Goal: Task Accomplishment & Management: Manage account settings

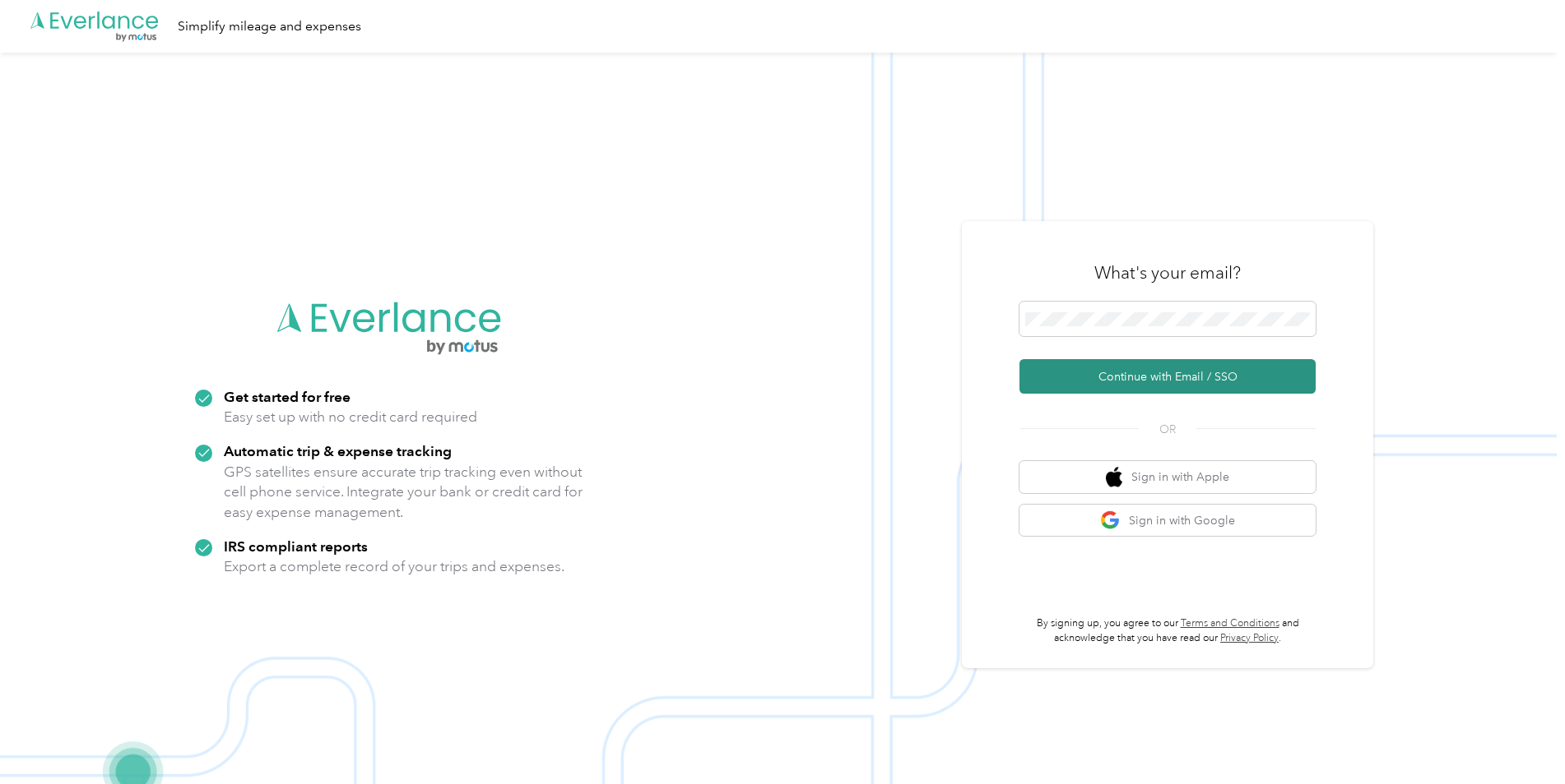
click at [1188, 374] on button "Continue with Email / SSO" at bounding box center [1167, 376] width 296 height 35
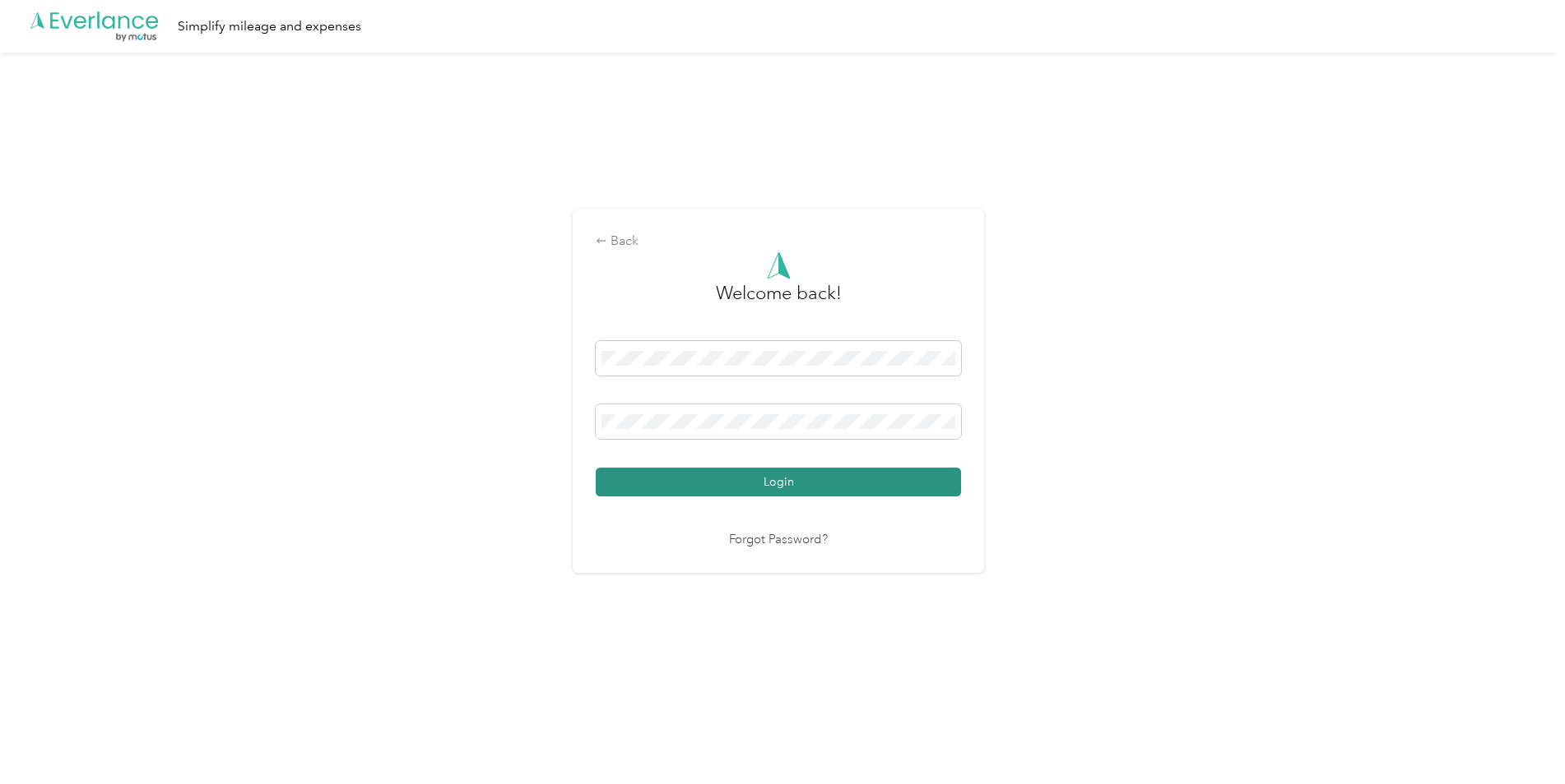
click at [778, 484] on button "Login" at bounding box center [778, 482] width 365 height 29
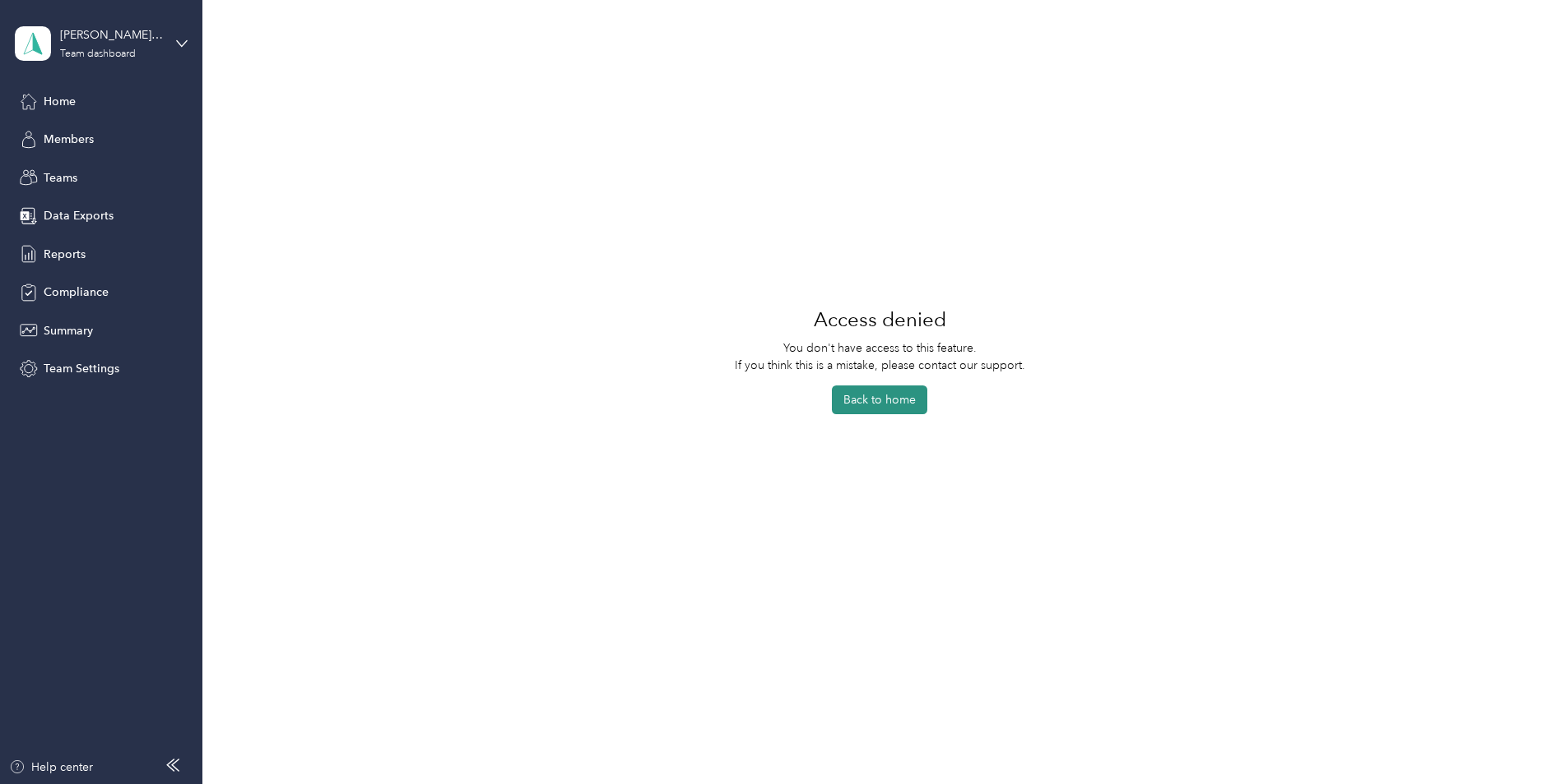
click at [892, 404] on button "Back to home" at bounding box center [880, 400] width 95 height 29
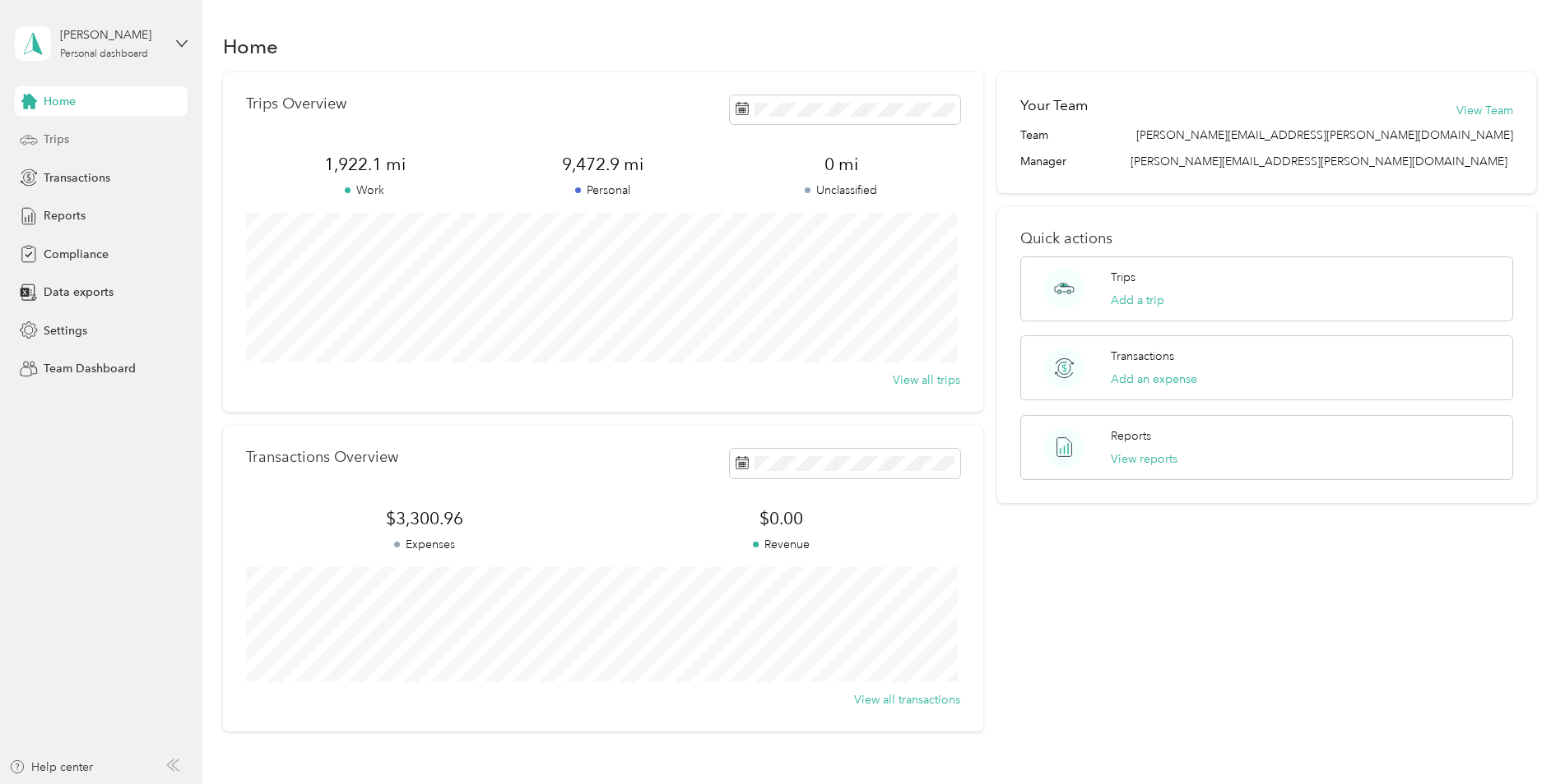
click at [88, 143] on div "Trips" at bounding box center [101, 139] width 173 height 29
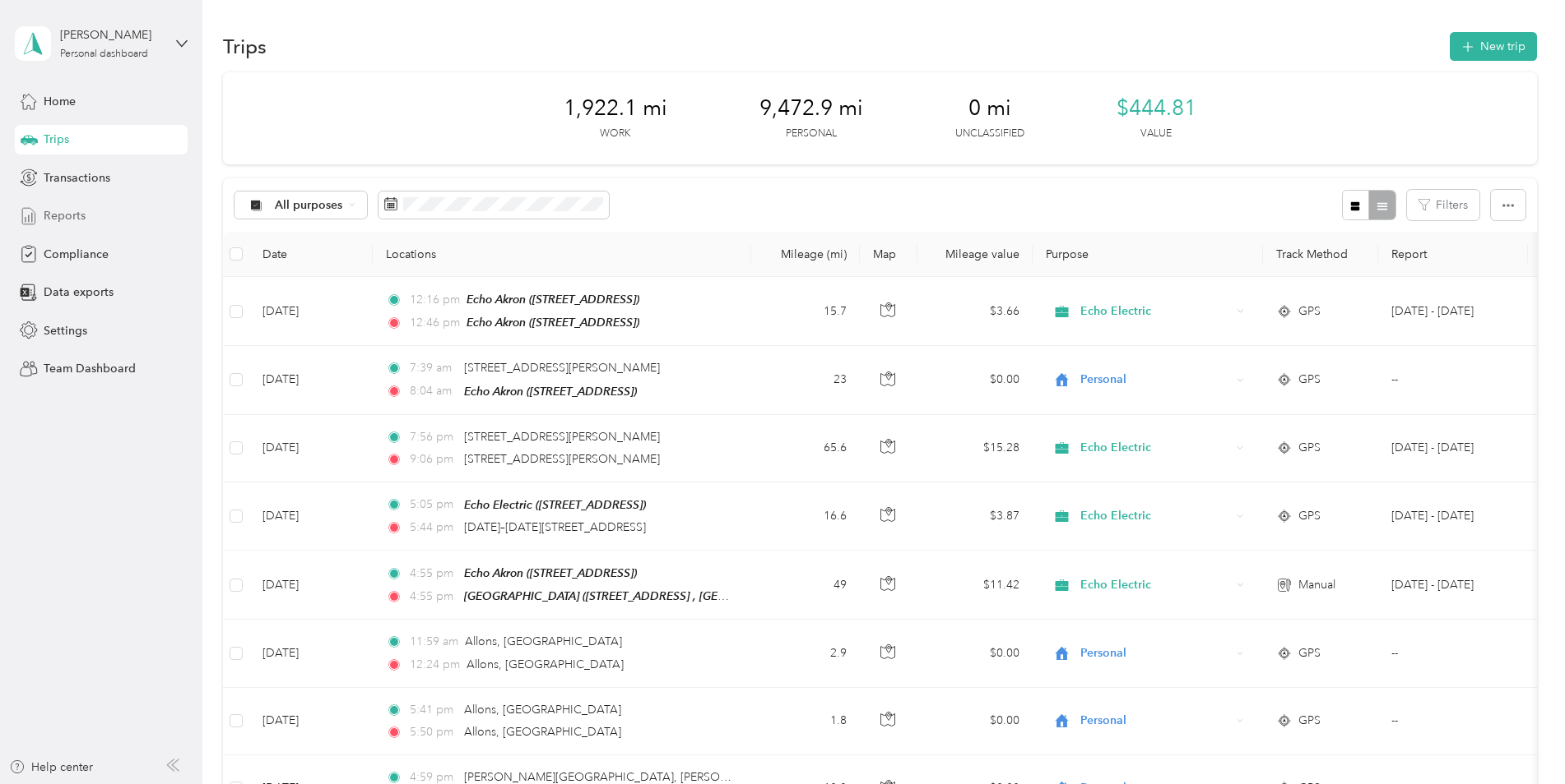
click at [67, 212] on span "Reports" at bounding box center [64, 216] width 42 height 18
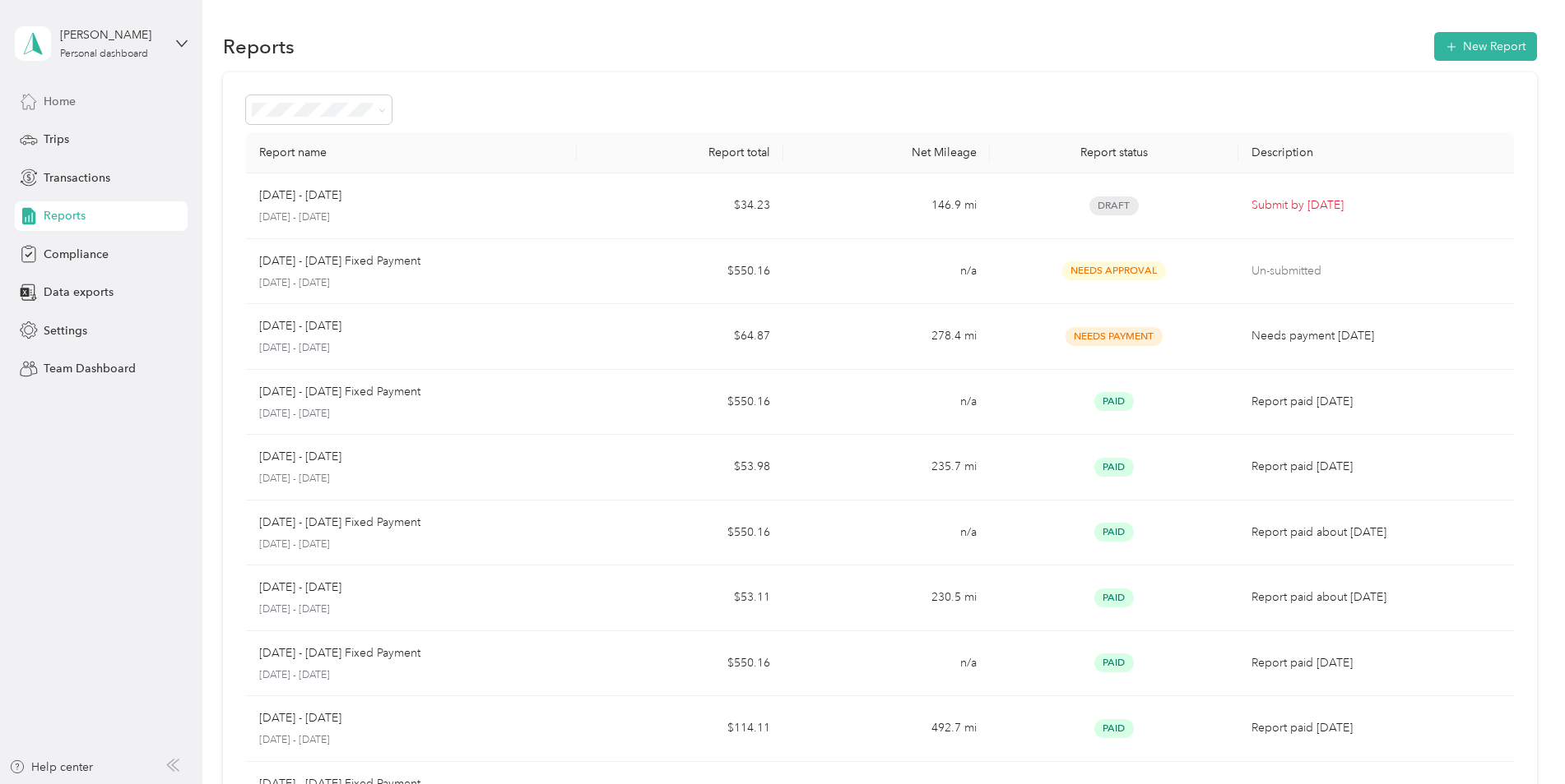
click at [58, 110] on div "Home" at bounding box center [101, 101] width 173 height 29
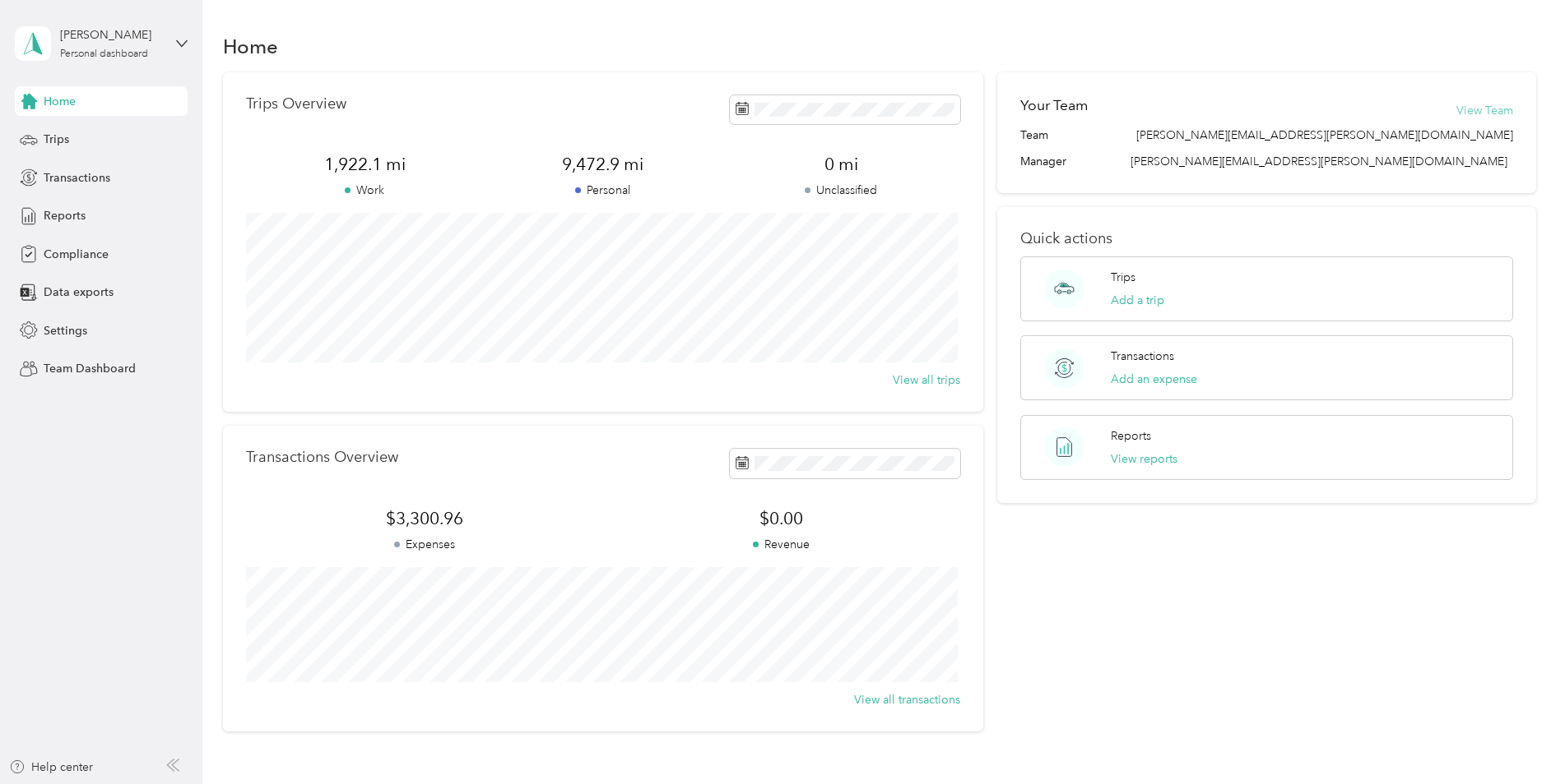
click at [1475, 112] on button "View Team" at bounding box center [1484, 111] width 56 height 18
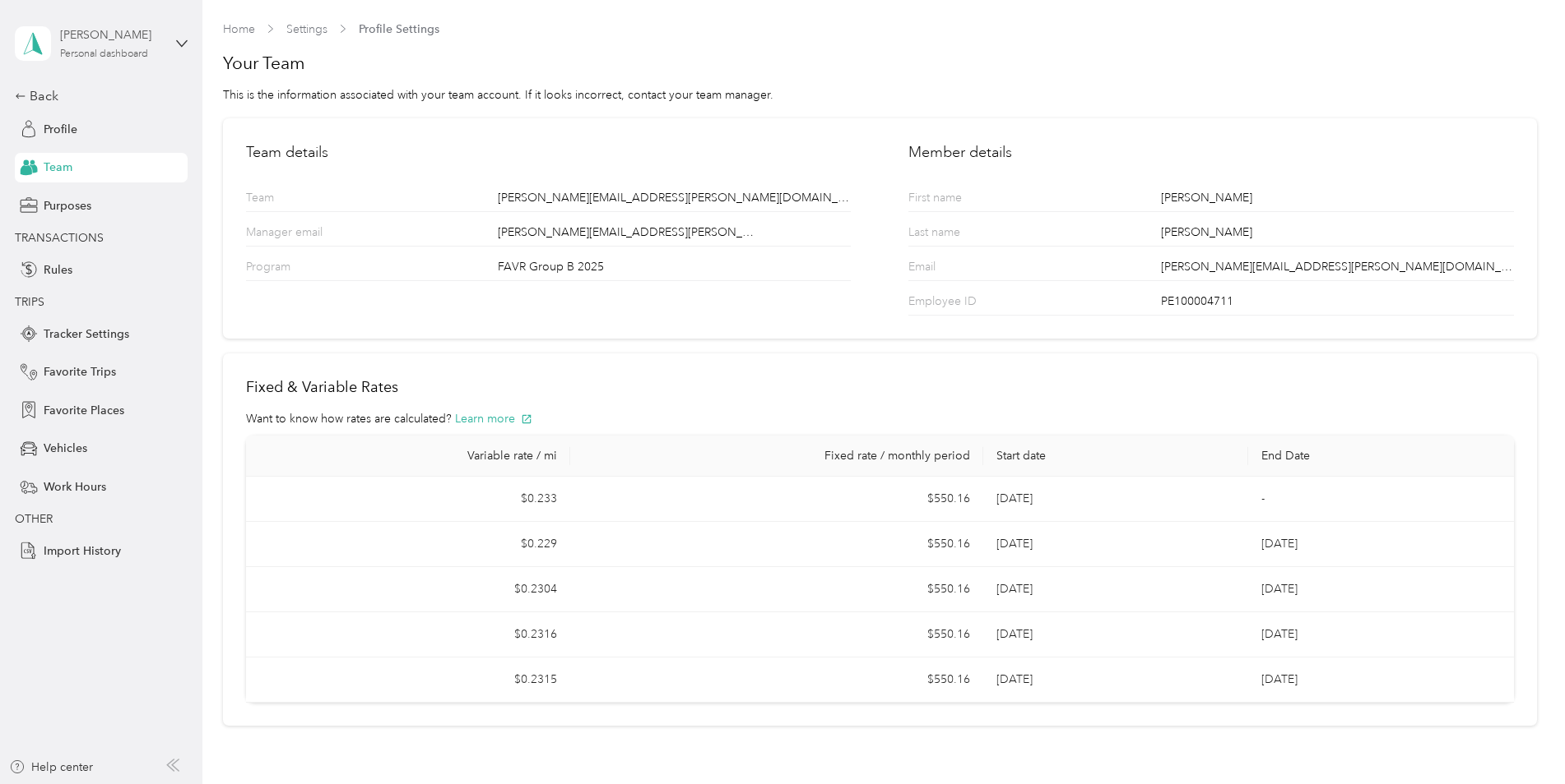
click at [88, 57] on div "Personal dashboard" at bounding box center [104, 54] width 88 height 10
click at [64, 135] on div "Team dashboard" at bounding box center [73, 133] width 88 height 18
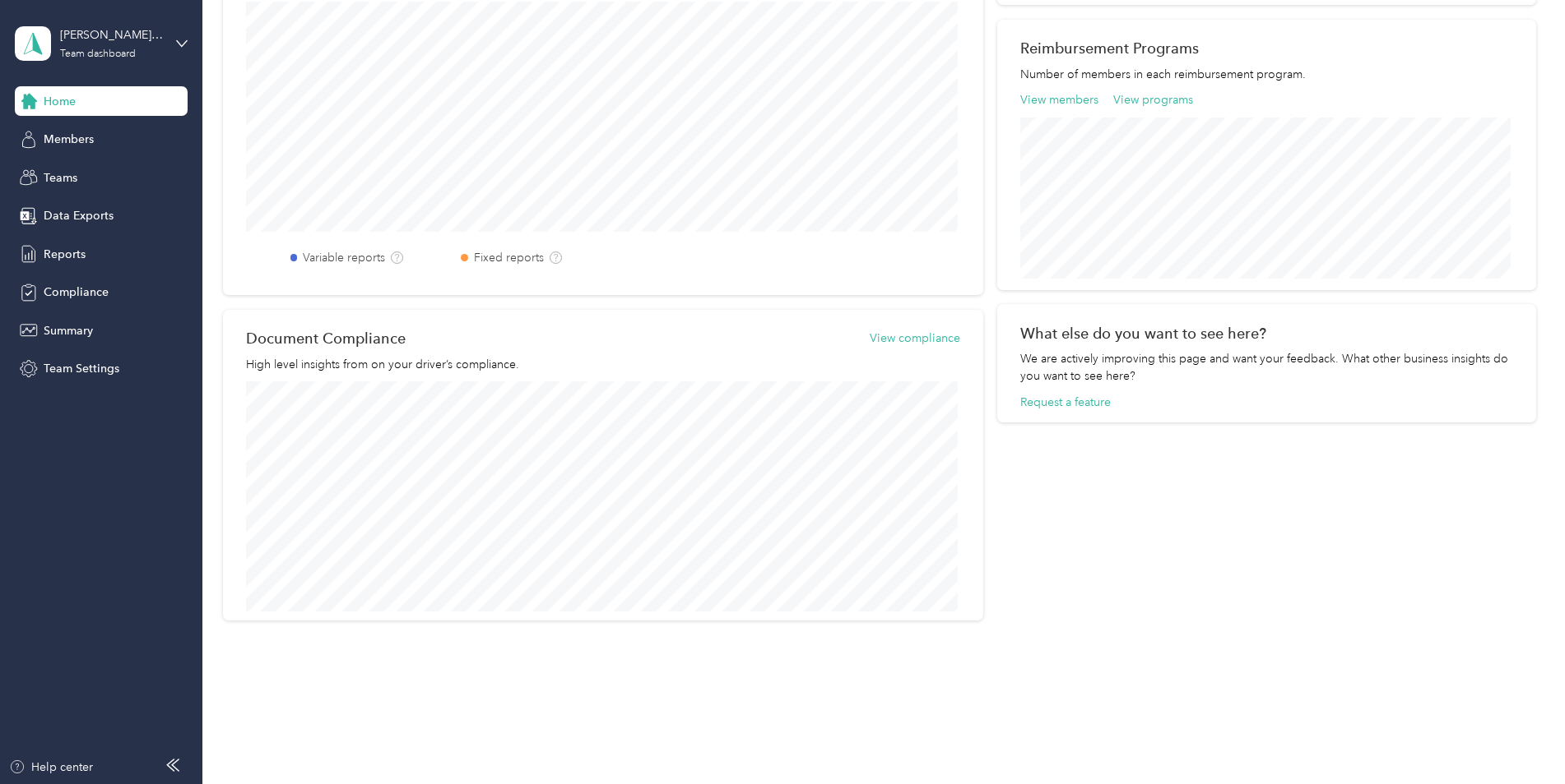
scroll to position [164, 0]
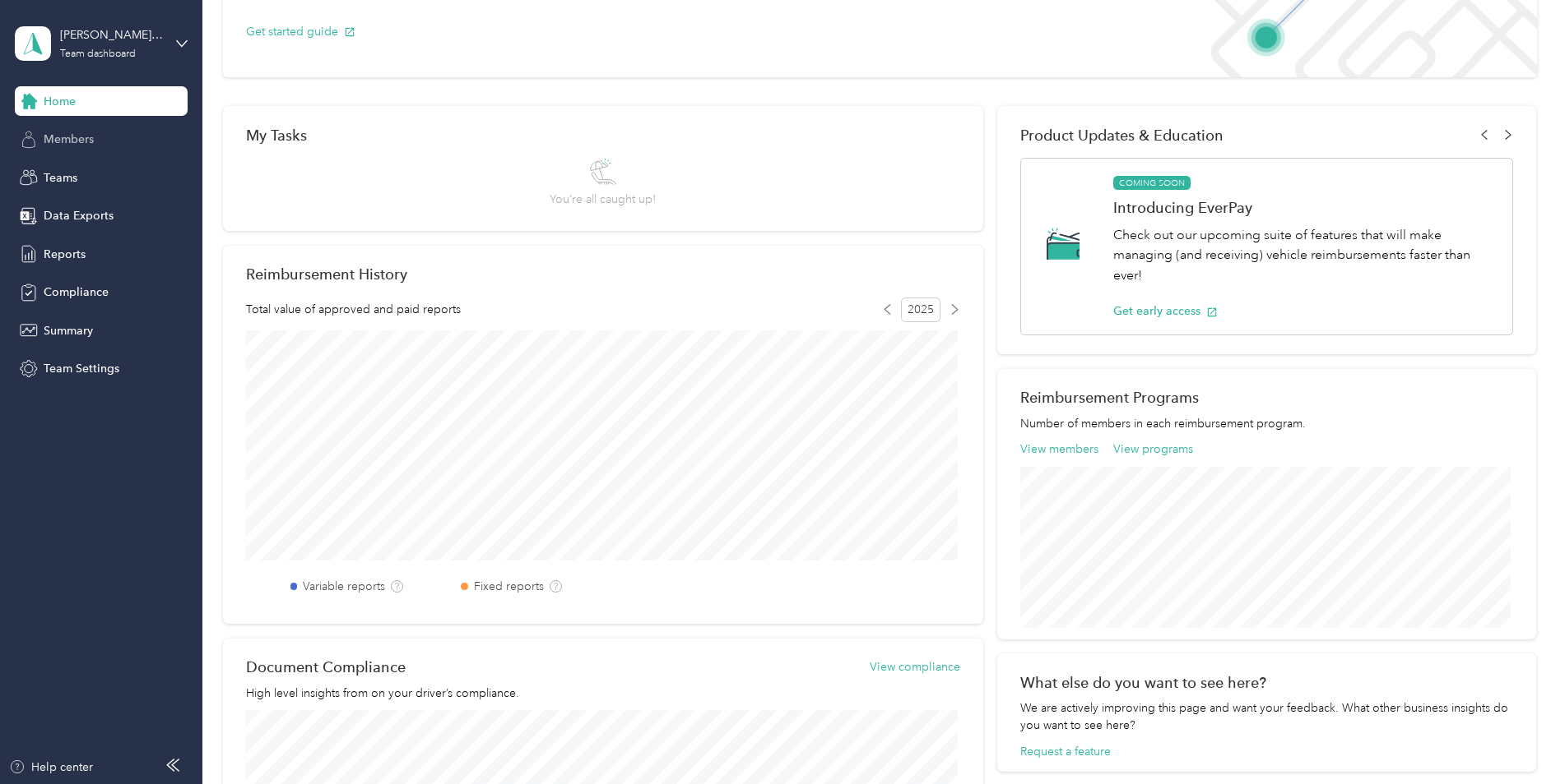
click at [73, 149] on div "Members" at bounding box center [101, 139] width 173 height 29
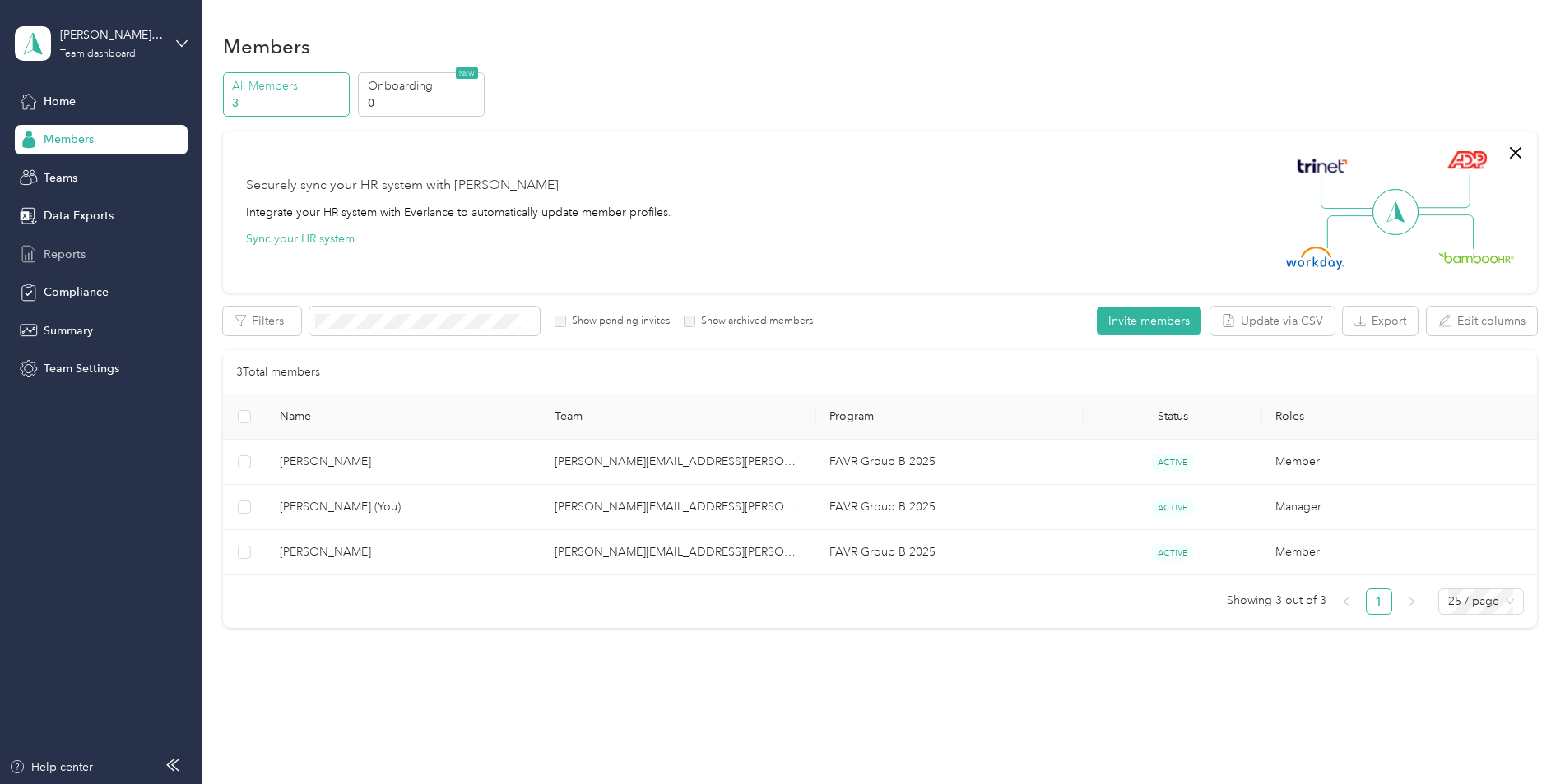
click at [67, 250] on span "Reports" at bounding box center [64, 255] width 42 height 18
